Goal: Transaction & Acquisition: Purchase product/service

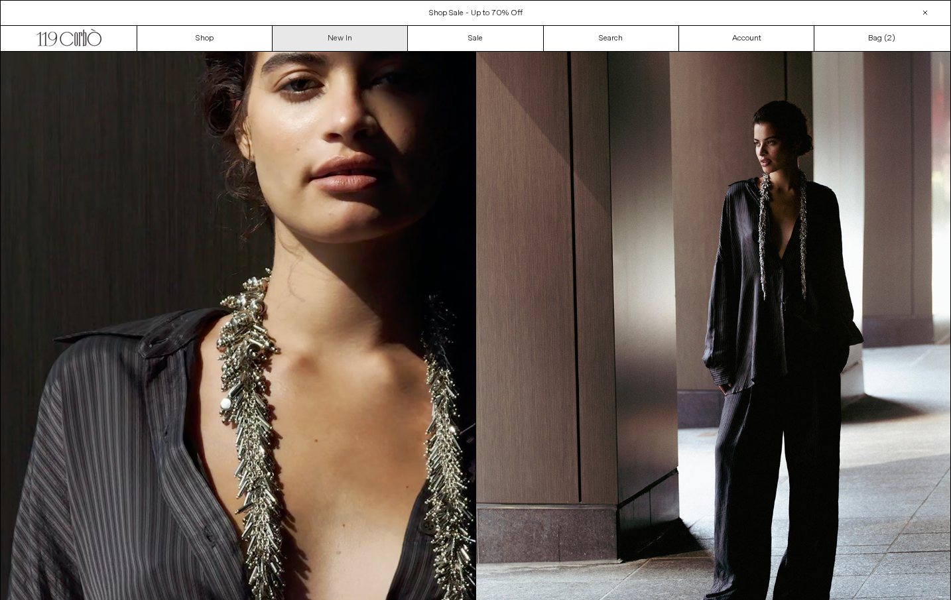
click at [324, 36] on link "New In" at bounding box center [340, 38] width 135 height 25
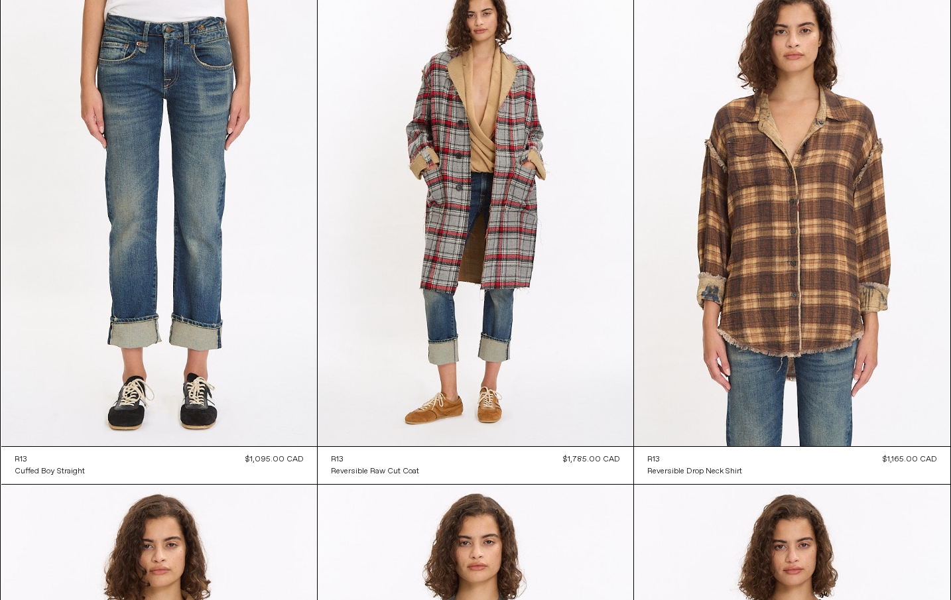
scroll to position [9334, 0]
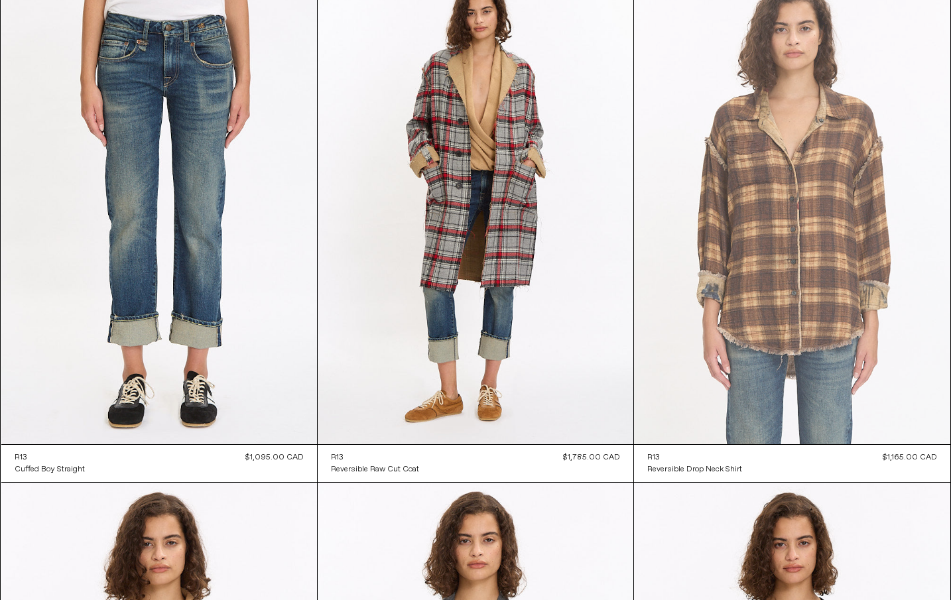
click at [765, 334] on at bounding box center [792, 207] width 316 height 474
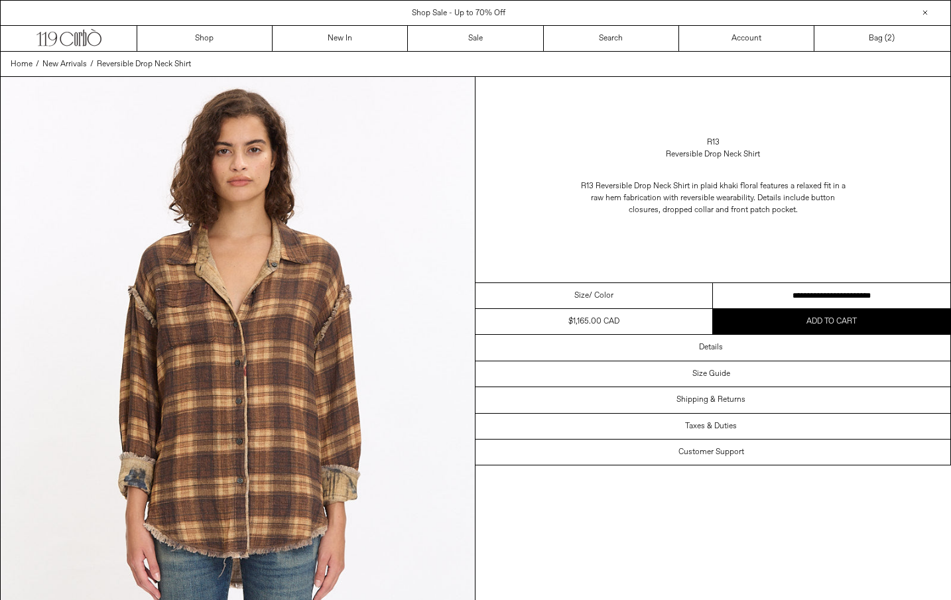
click at [799, 296] on select "**********" at bounding box center [832, 296] width 238 height 26
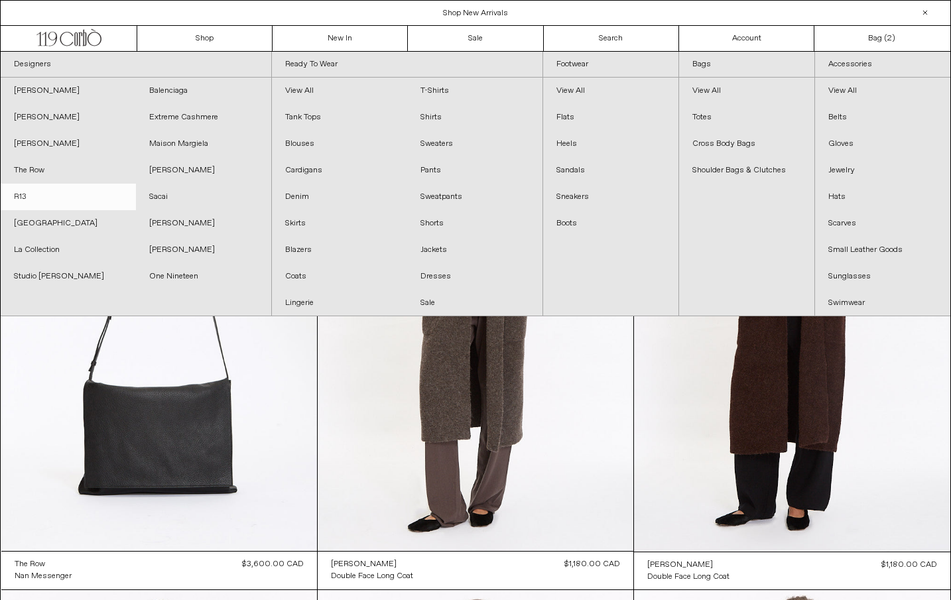
click at [21, 194] on link "R13" at bounding box center [68, 197] width 135 height 27
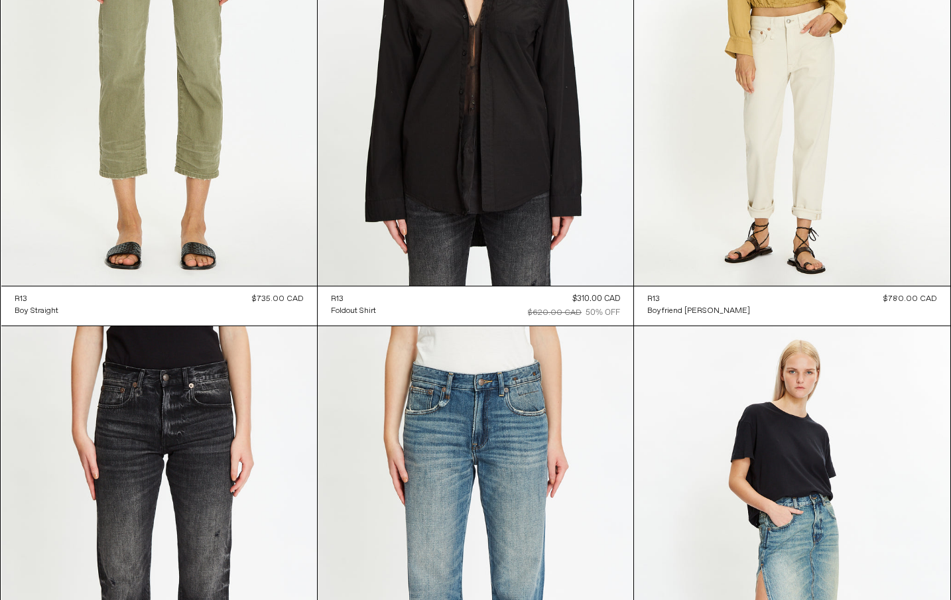
scroll to position [5948, 0]
